Goal: Task Accomplishment & Management: Use online tool/utility

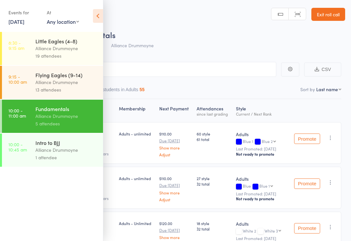
click at [22, 24] on link "11 Oct, 2025" at bounding box center [16, 21] width 16 height 7
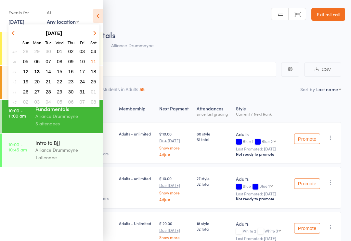
click at [38, 69] on span "13" at bounding box center [37, 72] width 6 height 6
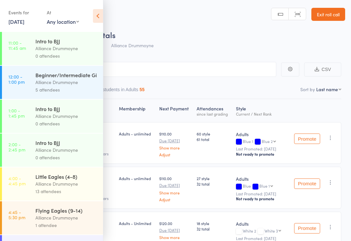
click at [89, 21] on div "Events for 13 Oct, 2025 D Oct, YYYY October 2025 Sun Mon Tue Wed Thu Fri Sat 40…" at bounding box center [51, 16] width 103 height 33
click at [99, 16] on icon at bounding box center [98, 16] width 10 height 14
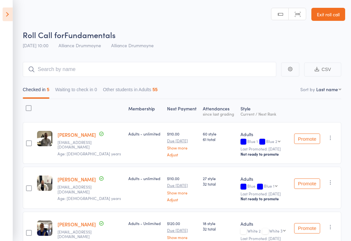
click at [10, 11] on icon at bounding box center [8, 14] width 10 height 14
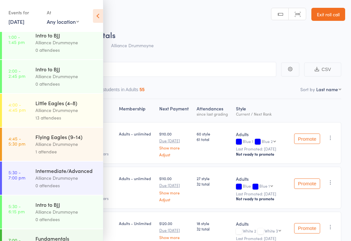
scroll to position [91, 0]
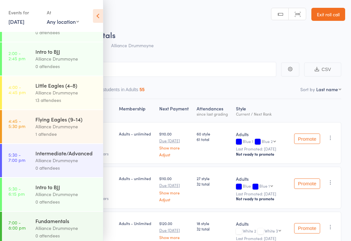
click at [67, 96] on div "Alliance Drummoyne" at bounding box center [66, 92] width 62 height 7
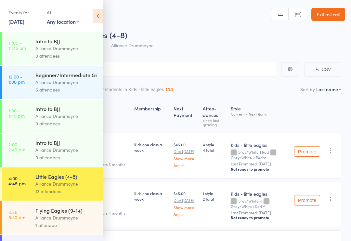
click at [94, 14] on icon at bounding box center [98, 16] width 10 height 14
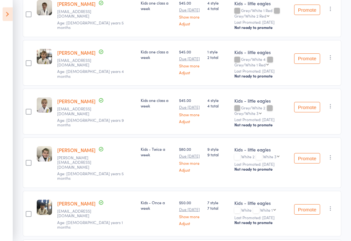
scroll to position [118, 0]
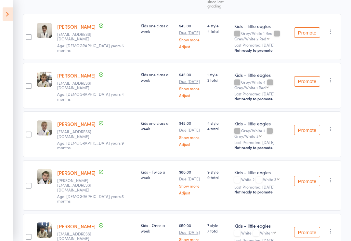
click at [335, 77] on div "Promote Undo check-in Promote Send message Add Note Add Task Add Flag Remove Ma…" at bounding box center [317, 86] width 50 height 46
click at [330, 81] on icon "button" at bounding box center [331, 80] width 7 height 7
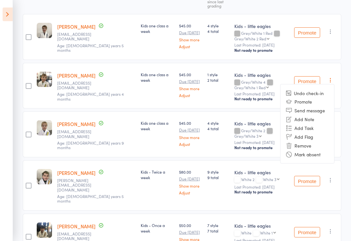
click at [310, 148] on li "Remove" at bounding box center [308, 145] width 54 height 9
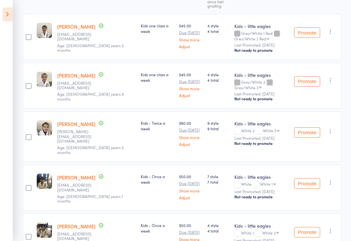
scroll to position [0, 0]
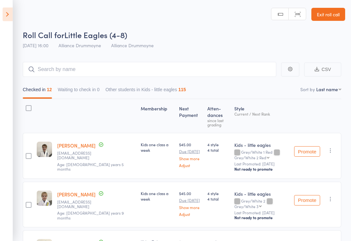
click at [325, 90] on select "First name Last name Birthday today? Behind on payments? Check in time Next pay…" at bounding box center [328, 89] width 25 height 7
select select "9"
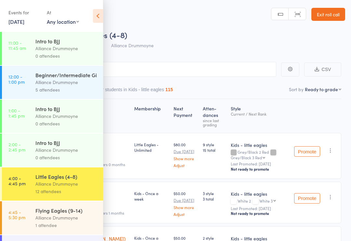
click at [94, 20] on icon at bounding box center [98, 16] width 10 height 14
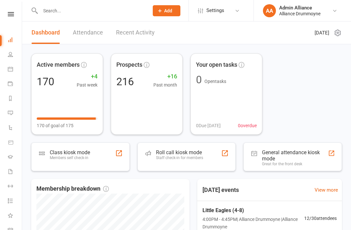
click at [205, 157] on div "Roll call kiosk mode Staff check-in for members" at bounding box center [187, 156] width 99 height 29
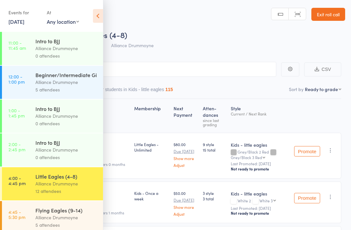
click at [100, 16] on icon at bounding box center [98, 16] width 10 height 14
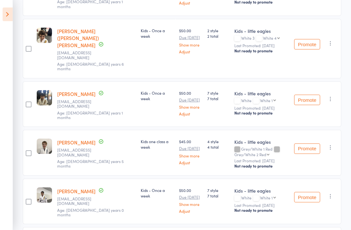
scroll to position [256, 0]
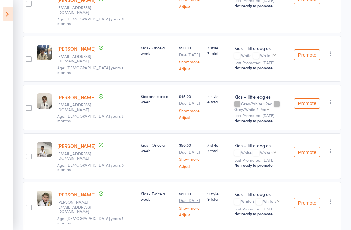
click at [313, 147] on button "Promote" at bounding box center [307, 152] width 26 height 10
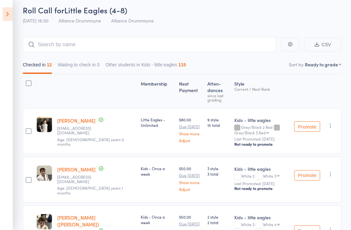
scroll to position [0, 0]
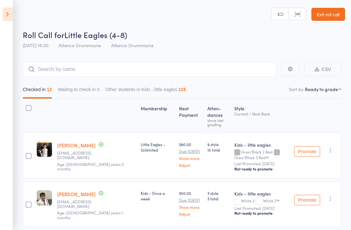
click at [325, 15] on link "Exit roll call" at bounding box center [329, 14] width 34 height 13
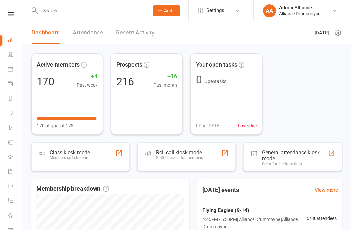
click at [185, 154] on div "Roll call kiosk mode" at bounding box center [179, 152] width 47 height 6
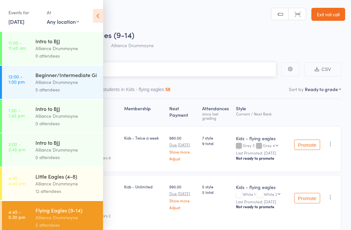
scroll to position [47, 0]
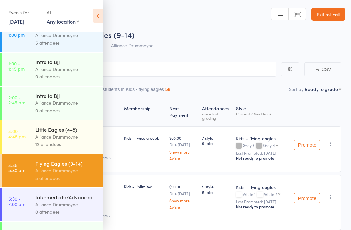
click at [101, 17] on icon at bounding box center [98, 16] width 10 height 14
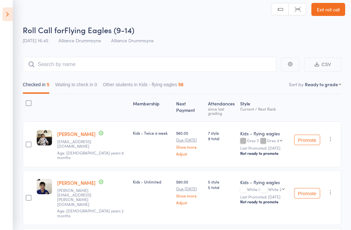
scroll to position [0, 0]
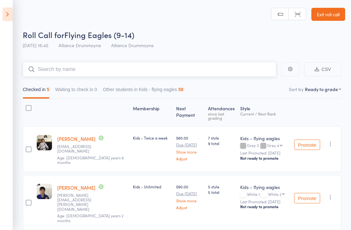
click at [124, 67] on input "search" at bounding box center [150, 69] width 254 height 15
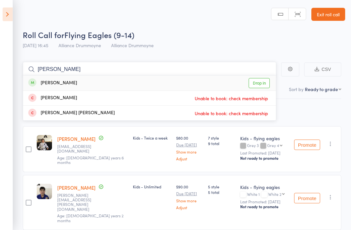
type input "Chloe"
click at [260, 84] on link "Drop in" at bounding box center [259, 83] width 21 height 10
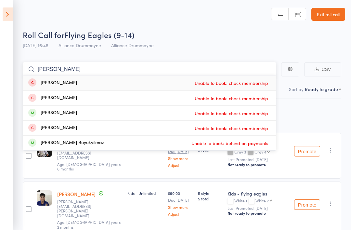
type input "[PERSON_NAME]"
click at [302, 40] on div "Roll Call for Flying Eagles (9-14)" at bounding box center [184, 34] width 323 height 11
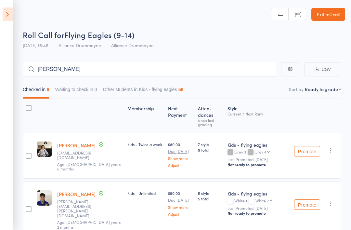
click at [334, 12] on link "Exit roll call" at bounding box center [329, 14] width 34 height 13
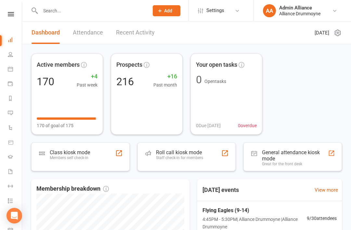
click at [10, 58] on link "People" at bounding box center [15, 55] width 15 height 15
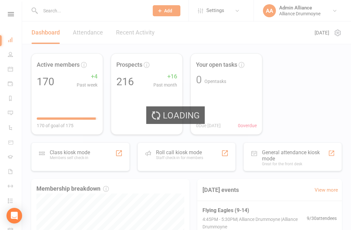
select select "100"
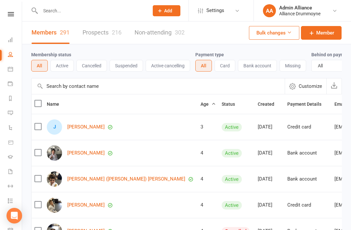
click at [61, 89] on input "text" at bounding box center [158, 86] width 253 height 16
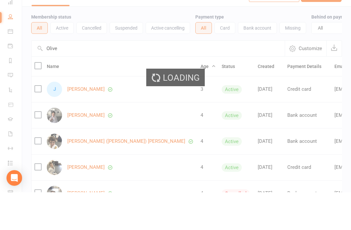
type input "Oliver"
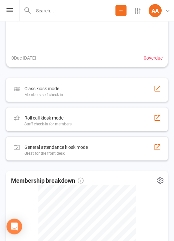
scroll to position [258, 0]
click at [125, 118] on div "Roll call kiosk mode Staff check-in for members" at bounding box center [87, 119] width 162 height 24
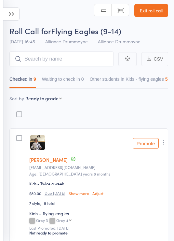
scroll to position [44, 0]
